Goal: Download file/media

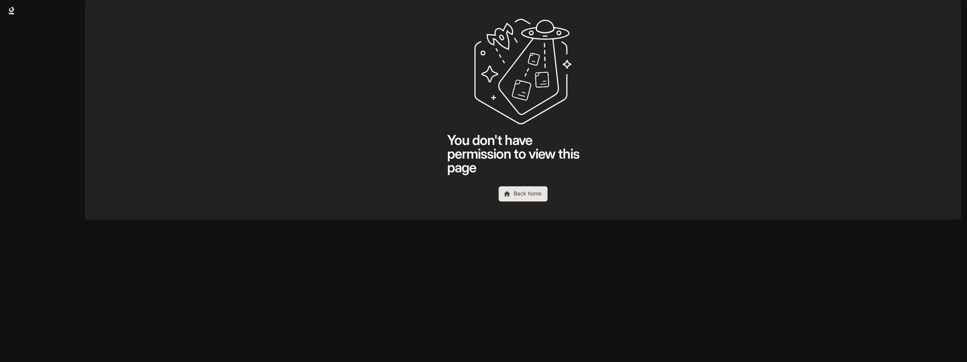
click at [525, 201] on link "Back home" at bounding box center [523, 193] width 49 height 15
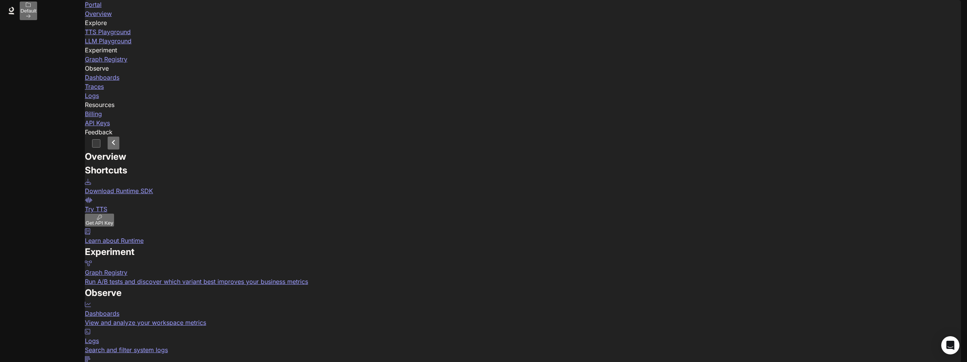
drag, startPoint x: 285, startPoint y: 47, endPoint x: 278, endPoint y: 30, distance: 17.8
click at [277, 150] on div "Overview" at bounding box center [523, 157] width 876 height 14
click at [145, 186] on p "Download Runtime SDK" at bounding box center [523, 190] width 876 height 9
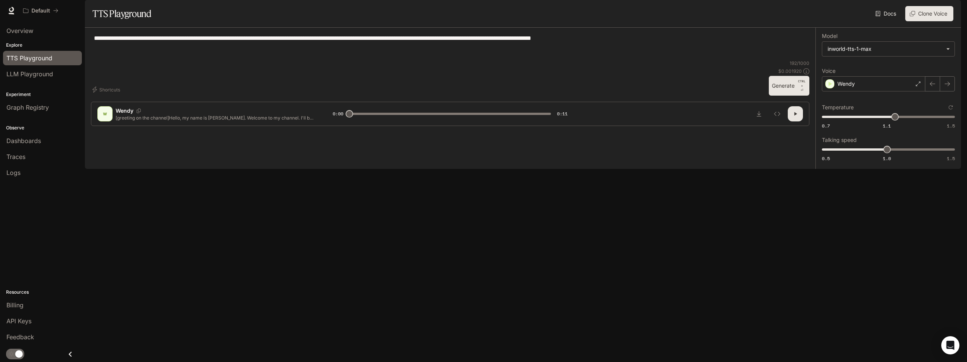
click at [28, 58] on span "TTS Playground" at bounding box center [29, 57] width 46 height 9
